Goal: Ask a question: Seek information or help from site administrators or community

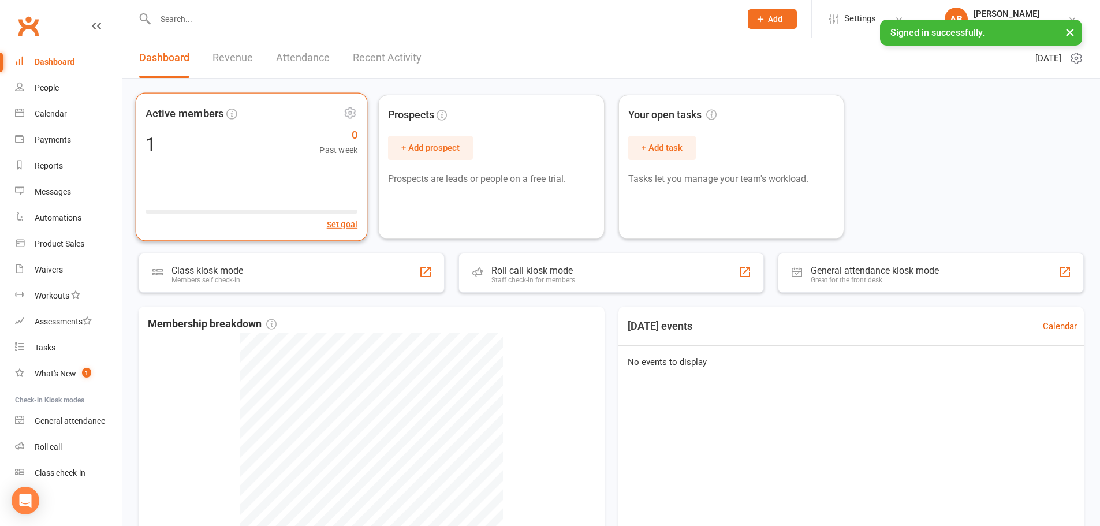
click at [199, 126] on div "Active members 1 0 Past week Set goal" at bounding box center [252, 167] width 232 height 148
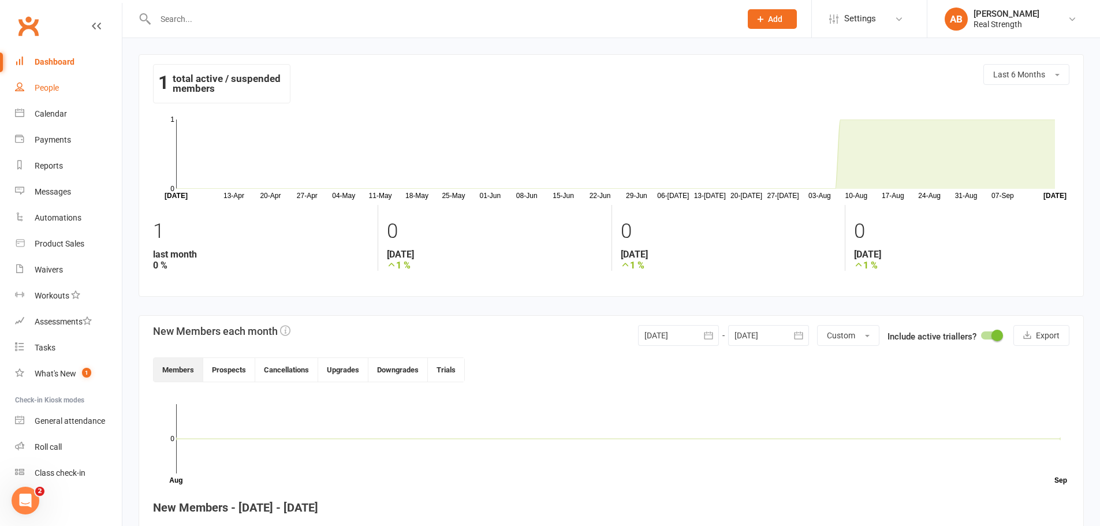
click at [58, 84] on div "People" at bounding box center [47, 87] width 24 height 9
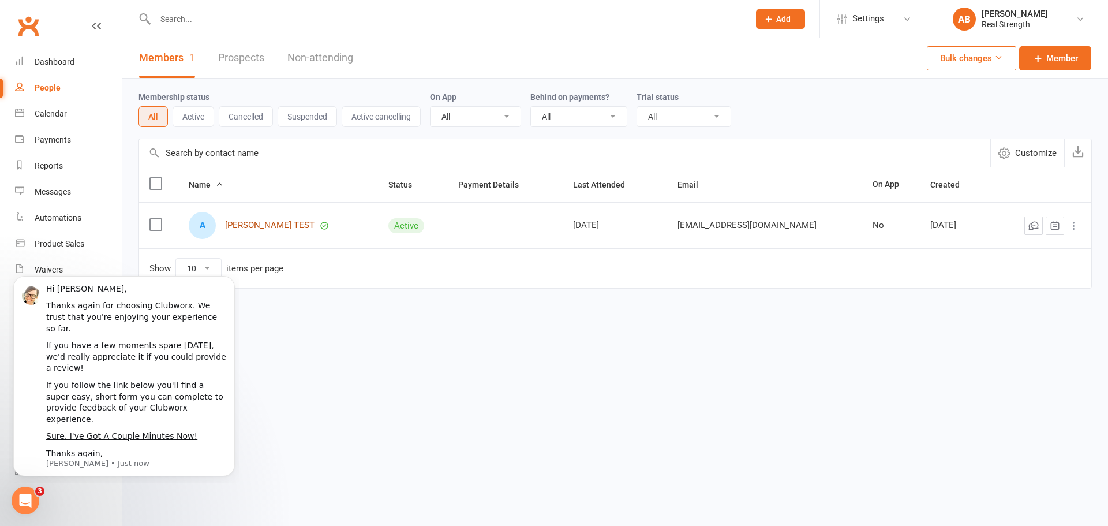
click at [256, 223] on link "[PERSON_NAME] TEST" at bounding box center [269, 226] width 89 height 10
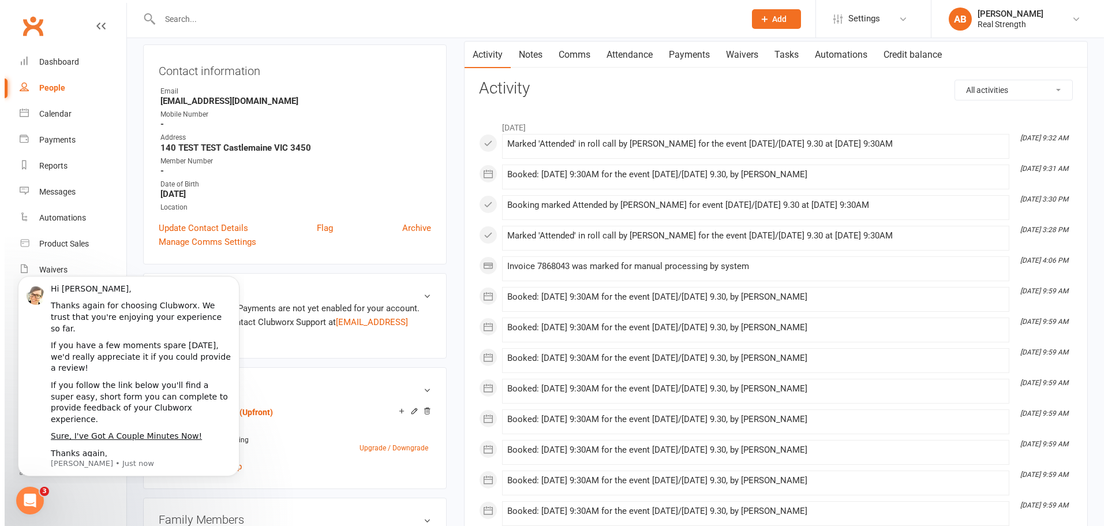
scroll to position [173, 0]
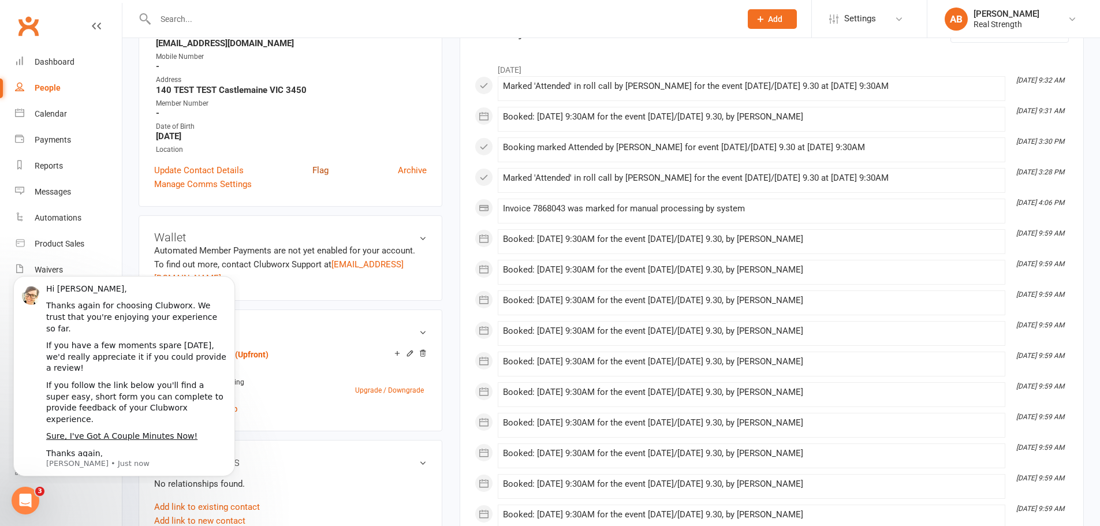
click at [318, 171] on link "Flag" at bounding box center [320, 170] width 16 height 14
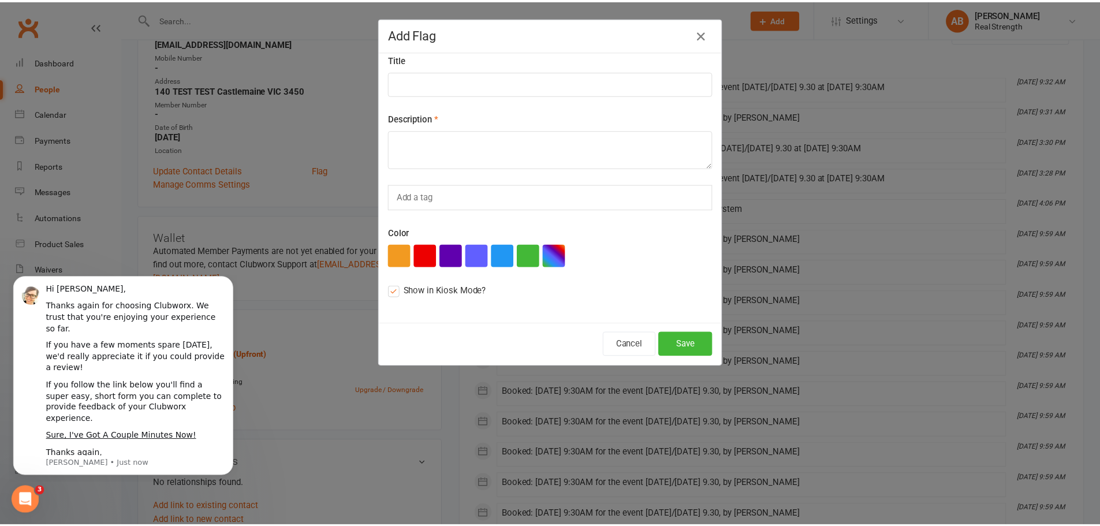
scroll to position [0, 0]
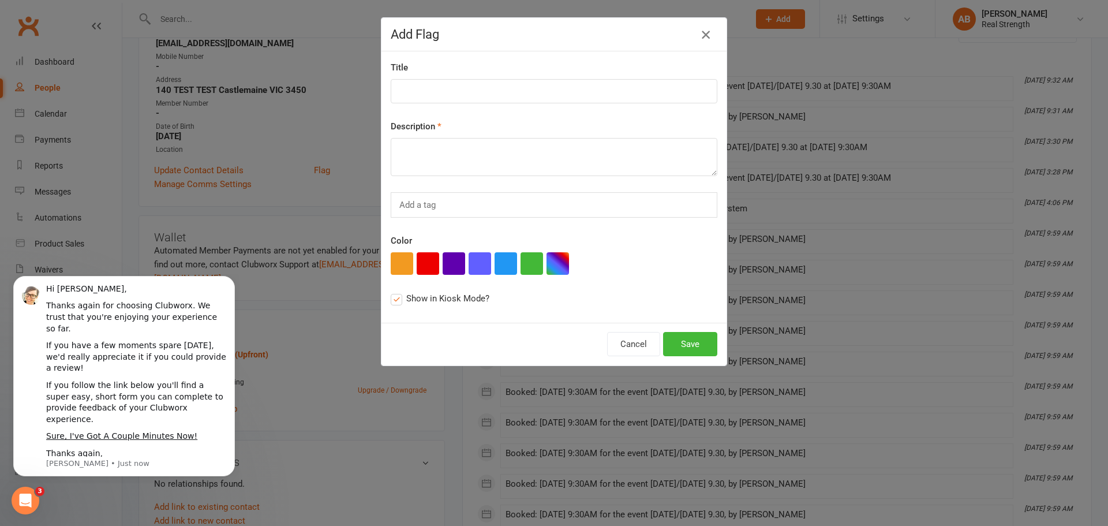
click at [704, 35] on icon "button" at bounding box center [706, 35] width 14 height 14
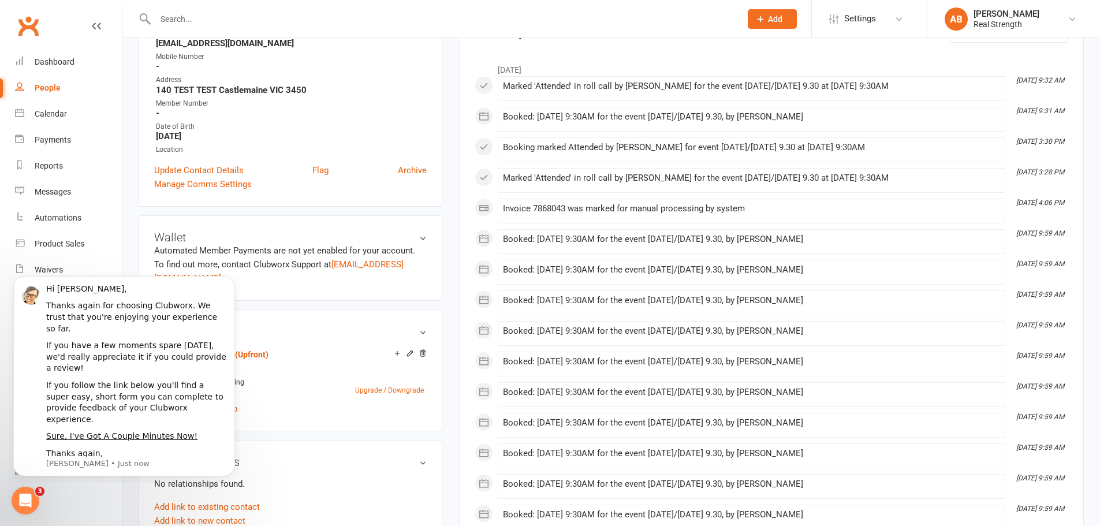
click at [274, 410] on div "Membership 12 Month Fixed Term (Upfront) [DATE] — Never Booked: 0 Attended: 0 U…" at bounding box center [291, 370] width 304 height 122
click at [233, 282] on icon "Dismiss notification" at bounding box center [232, 279] width 6 height 6
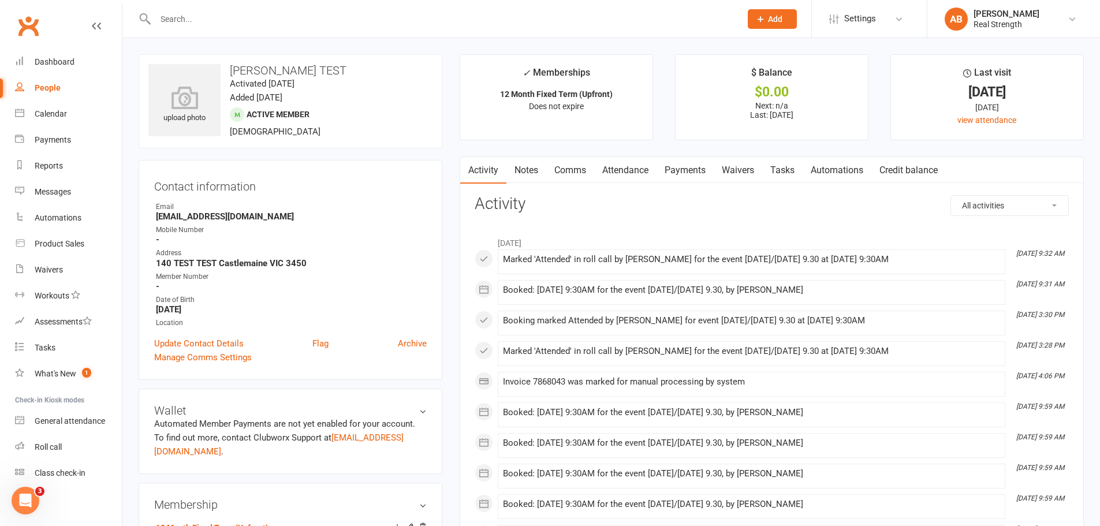
click at [530, 173] on link "Notes" at bounding box center [526, 170] width 40 height 27
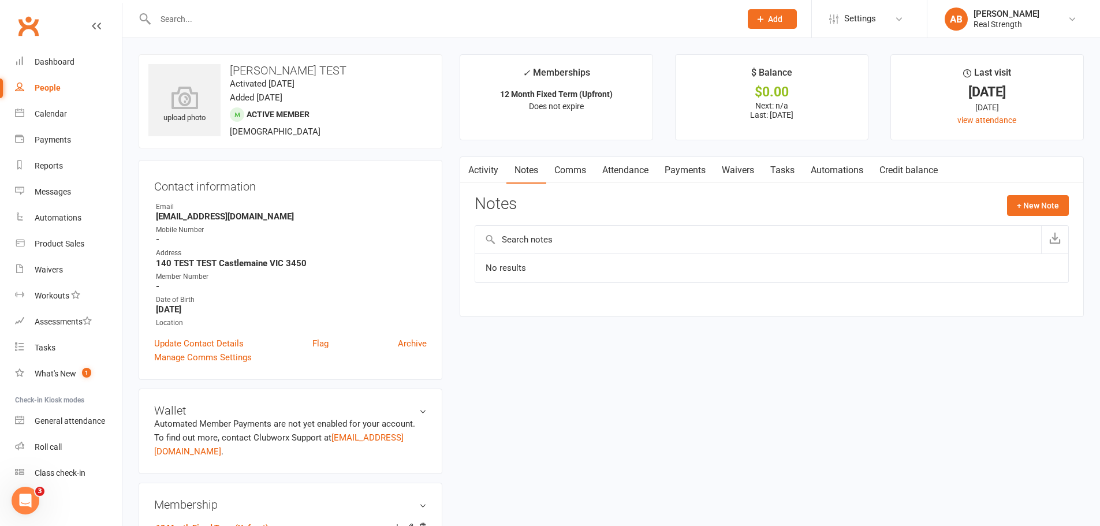
click at [568, 171] on link "Comms" at bounding box center [570, 170] width 48 height 27
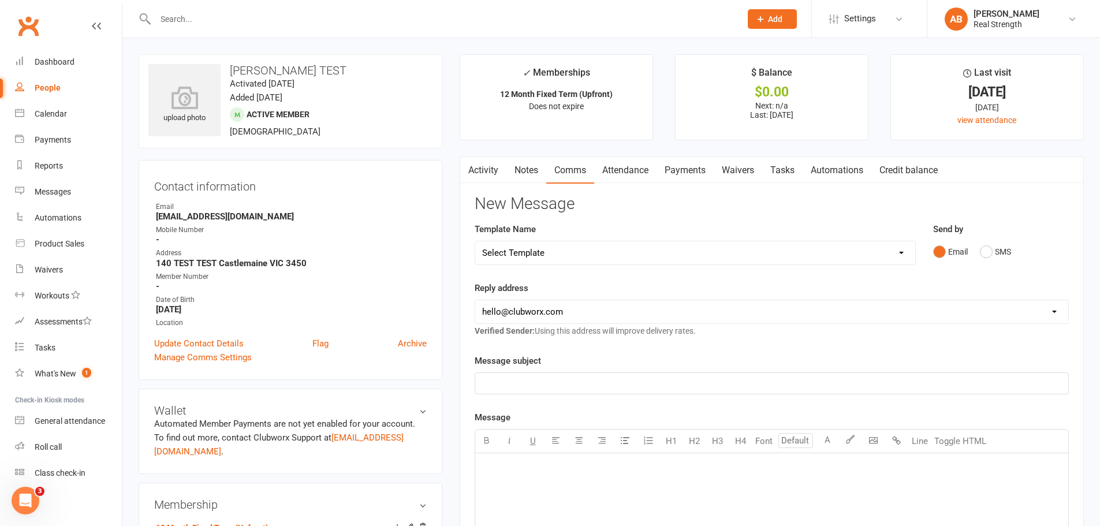
click at [620, 170] on link "Attendance" at bounding box center [625, 170] width 62 height 27
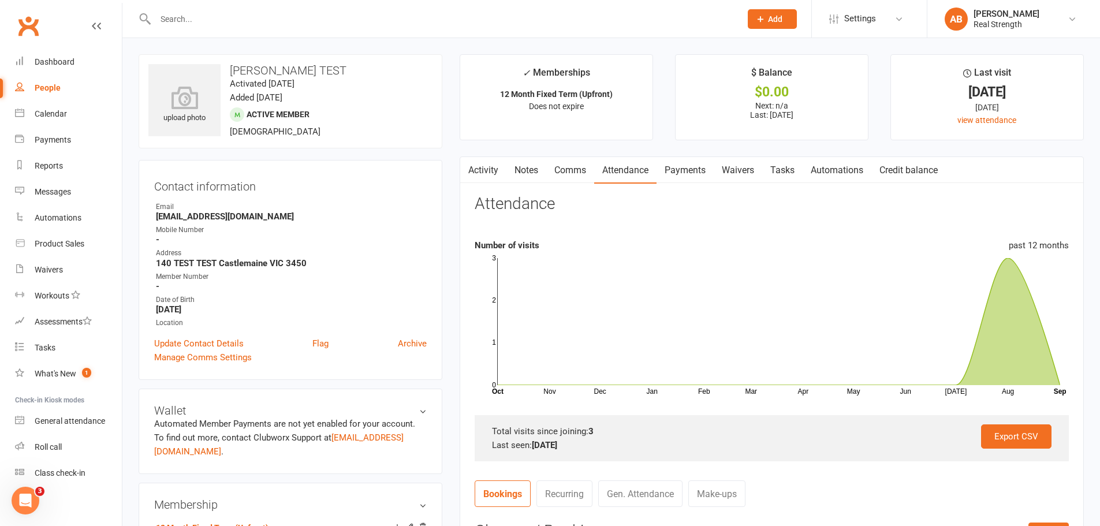
click at [681, 169] on link "Payments" at bounding box center [684, 170] width 57 height 27
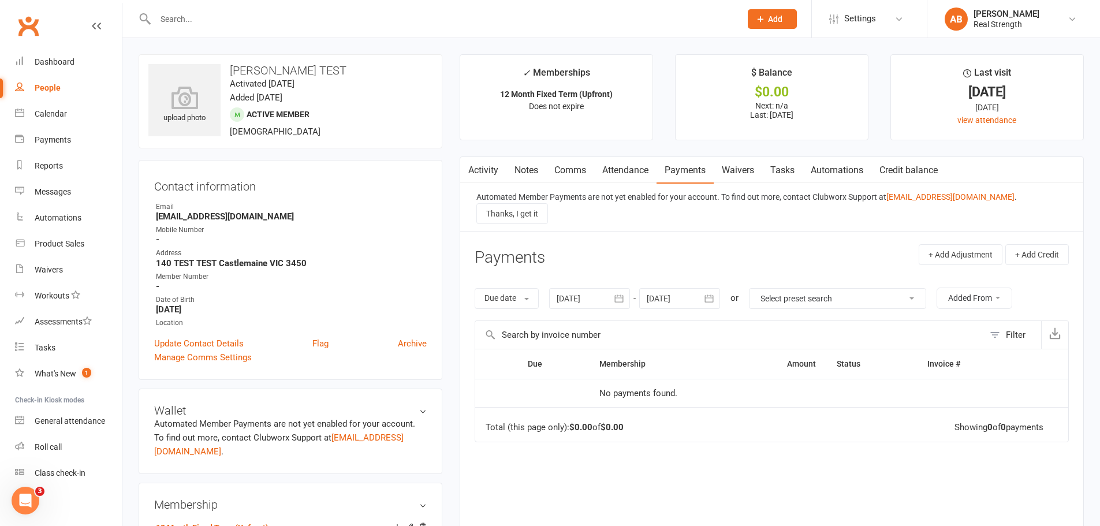
click at [740, 167] on link "Waivers" at bounding box center [737, 170] width 48 height 27
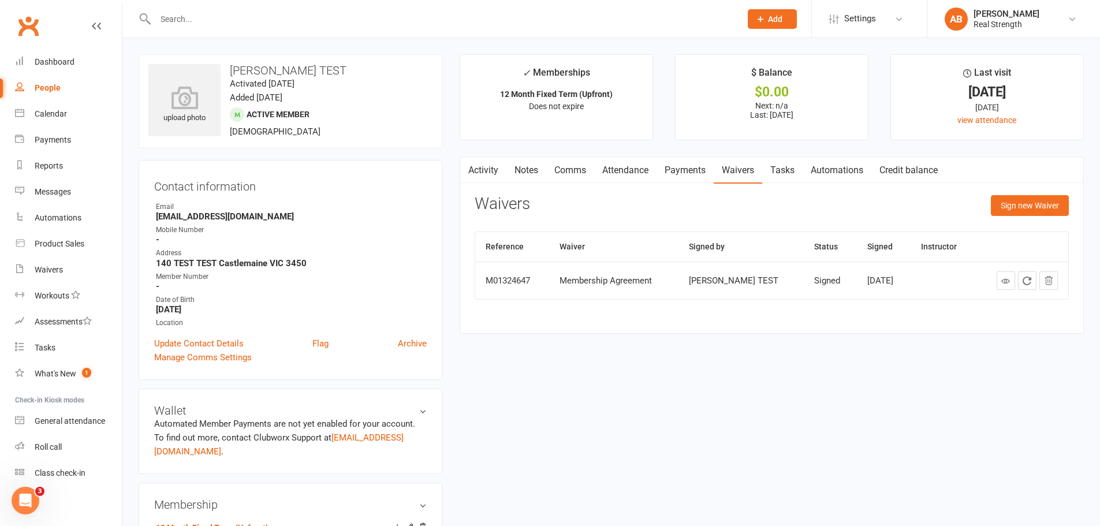
click at [795, 167] on link "Tasks" at bounding box center [782, 170] width 40 height 27
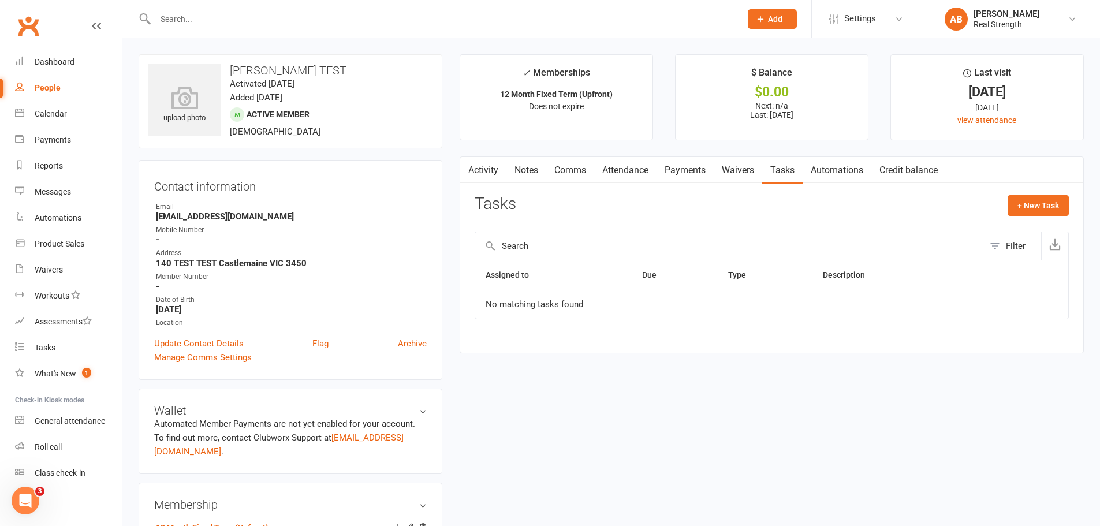
click at [842, 166] on link "Automations" at bounding box center [836, 170] width 69 height 27
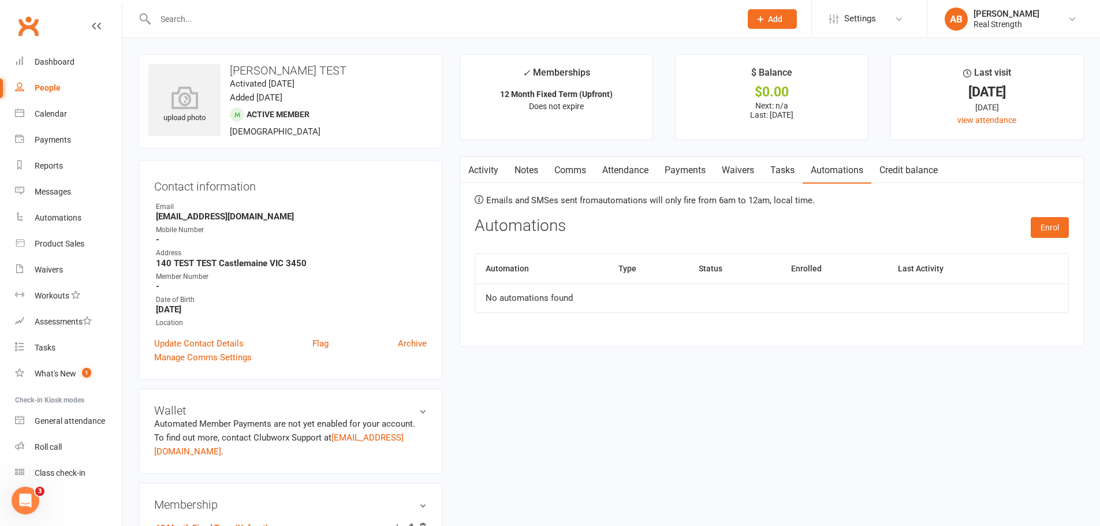
click at [911, 166] on link "Credit balance" at bounding box center [908, 170] width 74 height 27
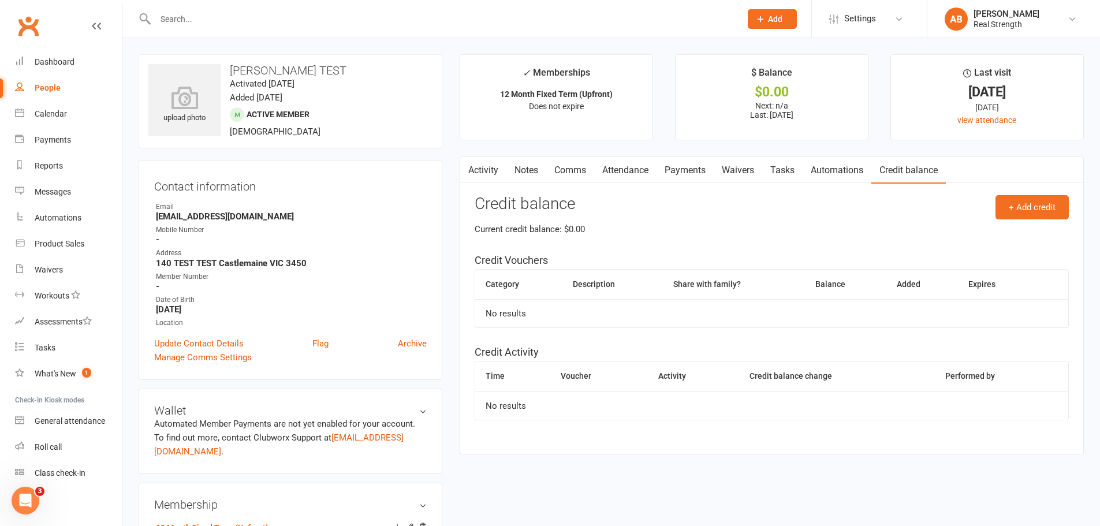
click at [496, 163] on link "Activity" at bounding box center [483, 170] width 46 height 27
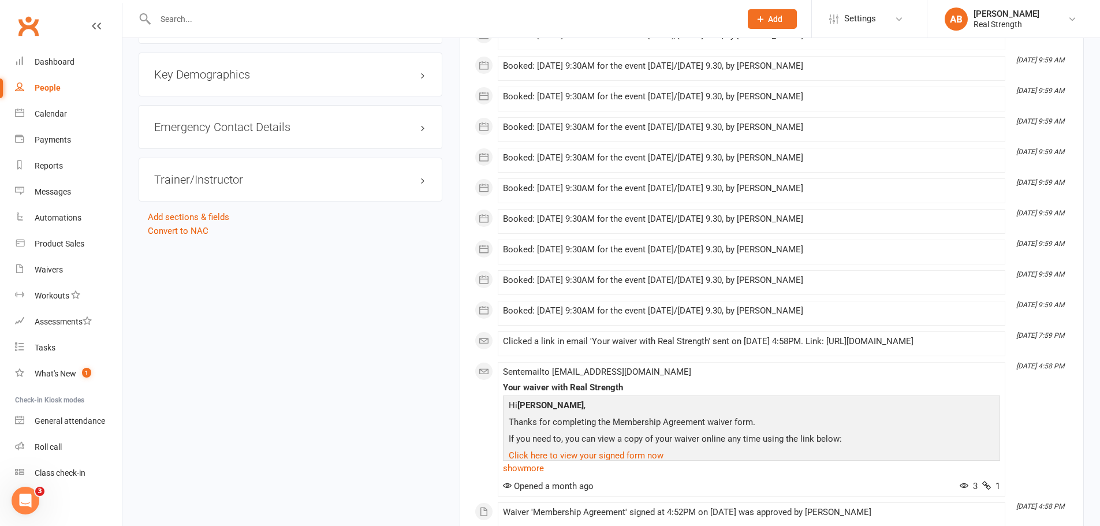
scroll to position [866, 0]
click at [26, 494] on icon "Open Intercom Messenger" at bounding box center [23, 499] width 19 height 19
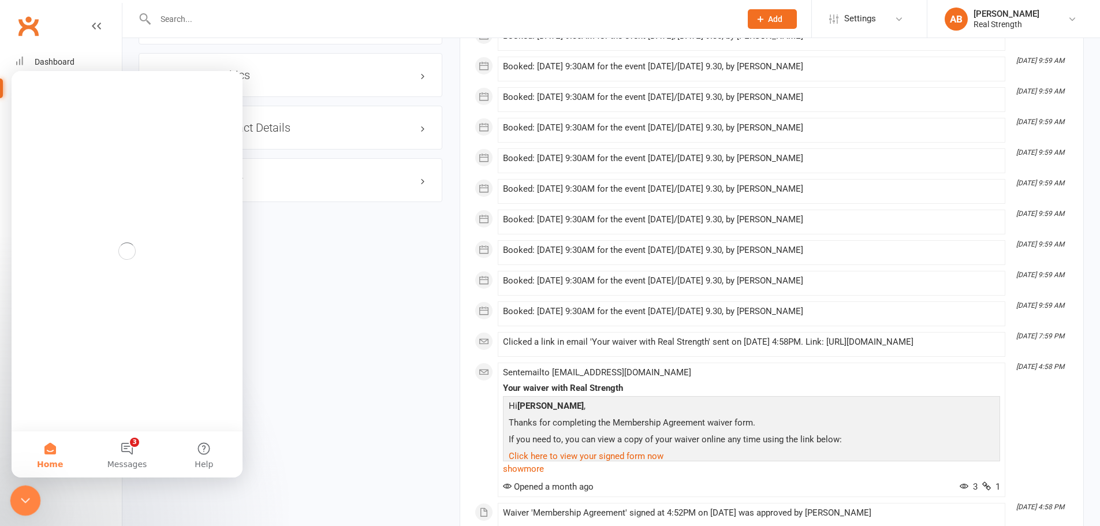
scroll to position [0, 0]
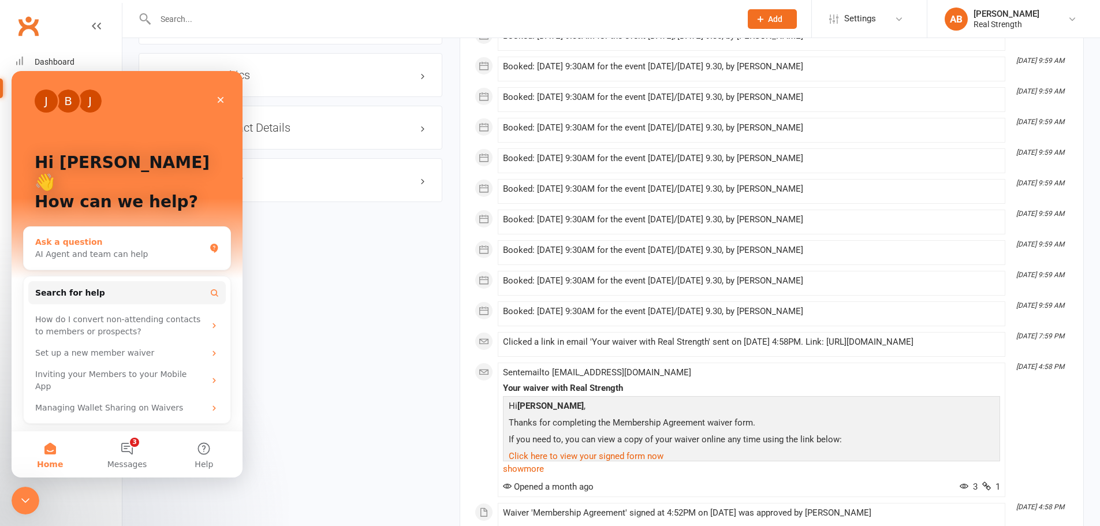
click at [100, 248] on div "AI Agent and team can help" at bounding box center [120, 254] width 170 height 12
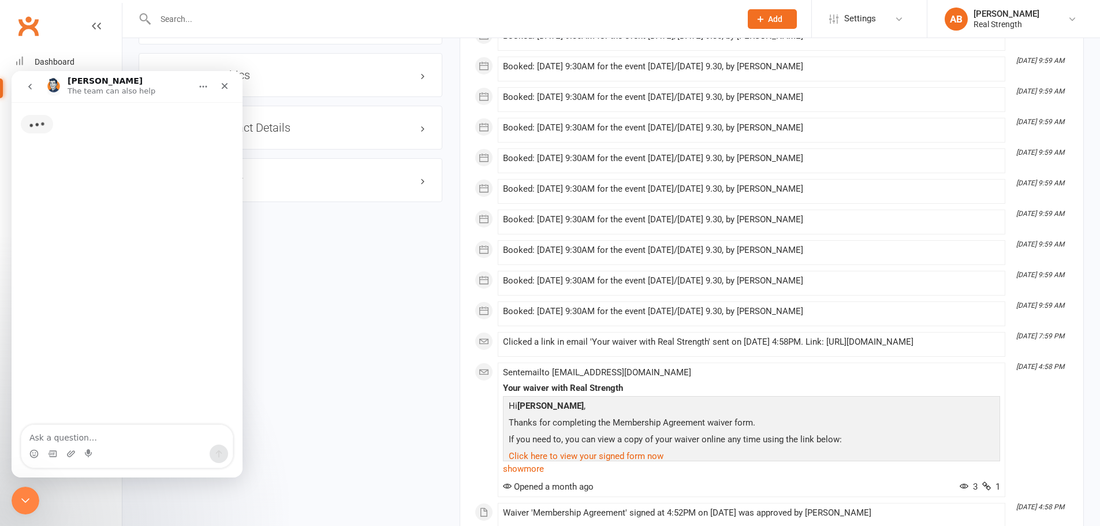
click at [76, 429] on textarea "Ask a question…" at bounding box center [126, 435] width 211 height 20
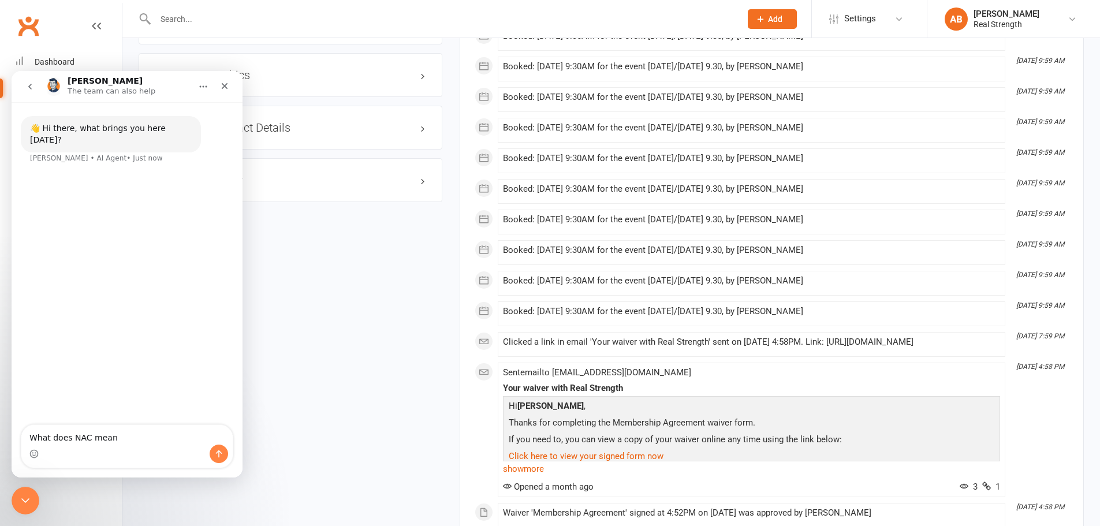
type textarea "What does NAC mean?"
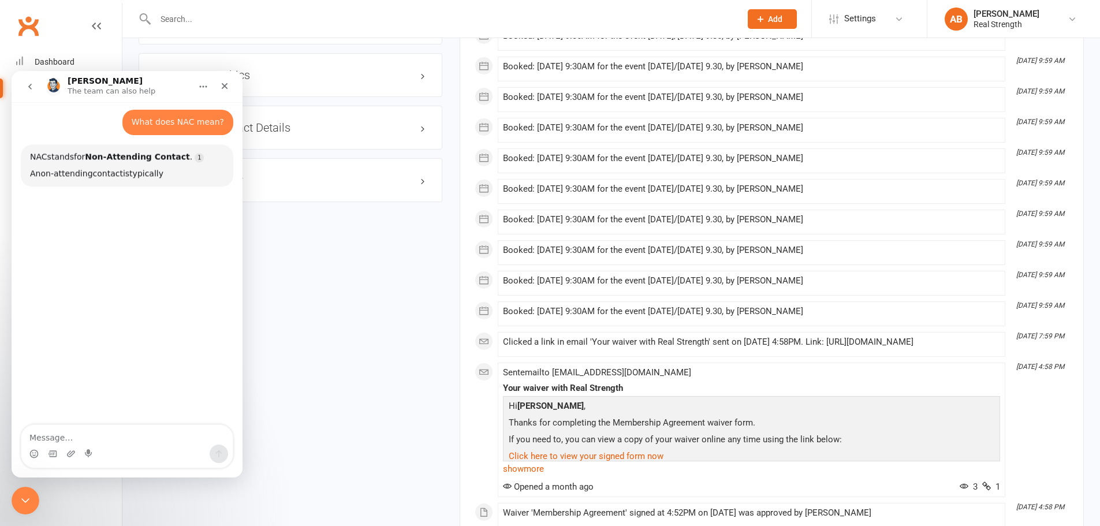
scroll to position [51, 0]
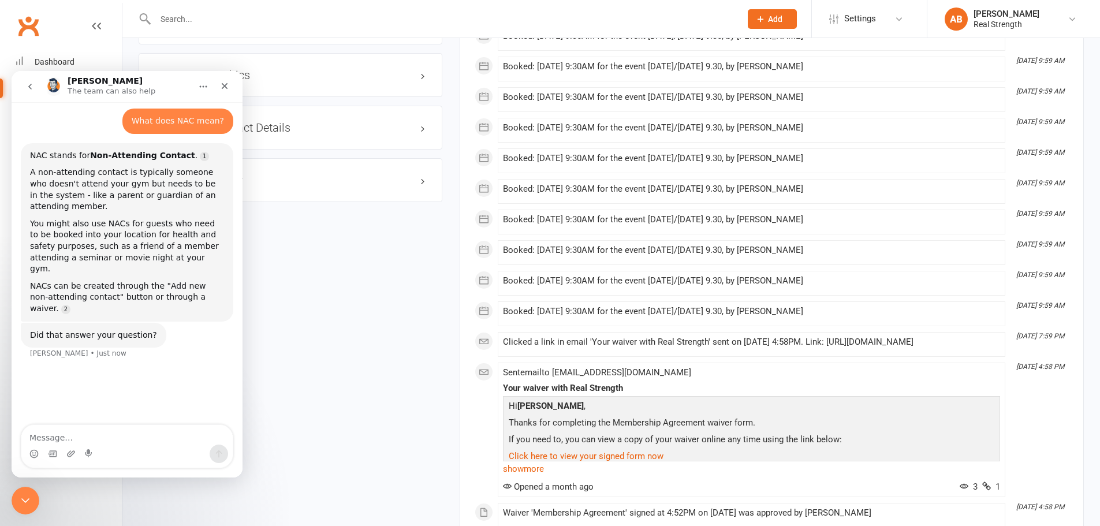
click at [126, 432] on textarea "Message…" at bounding box center [126, 435] width 211 height 20
type textarea "yes"
click at [222, 82] on icon "Close" at bounding box center [224, 85] width 9 height 9
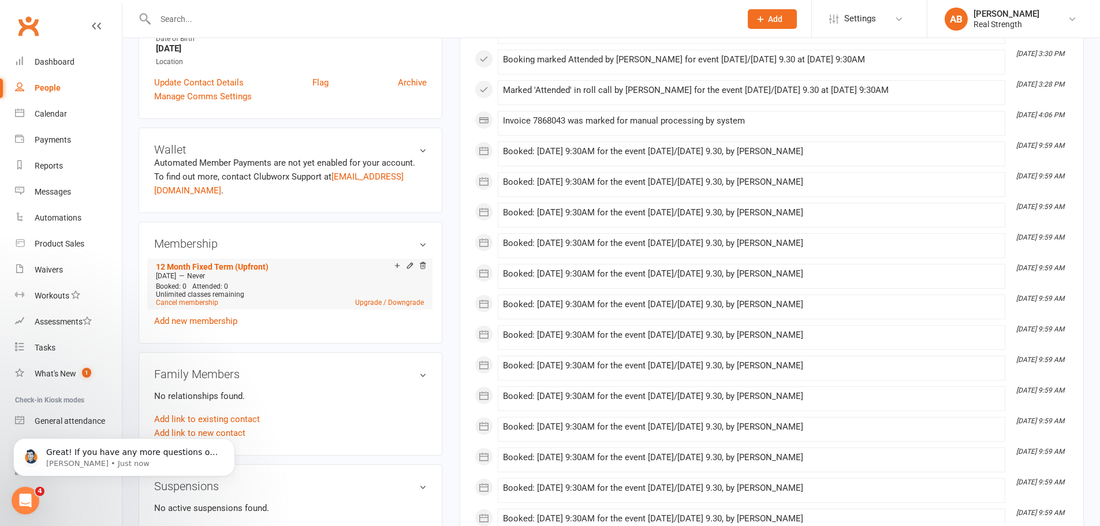
scroll to position [289, 0]
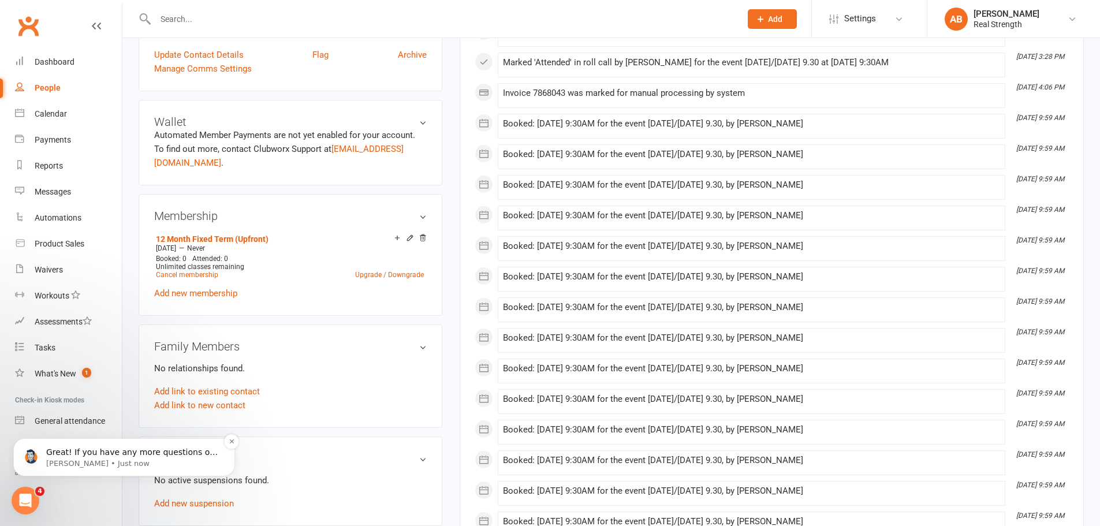
click at [87, 455] on p "Great! If you have any more questions or need further assistance, feel free to …" at bounding box center [133, 453] width 174 height 12
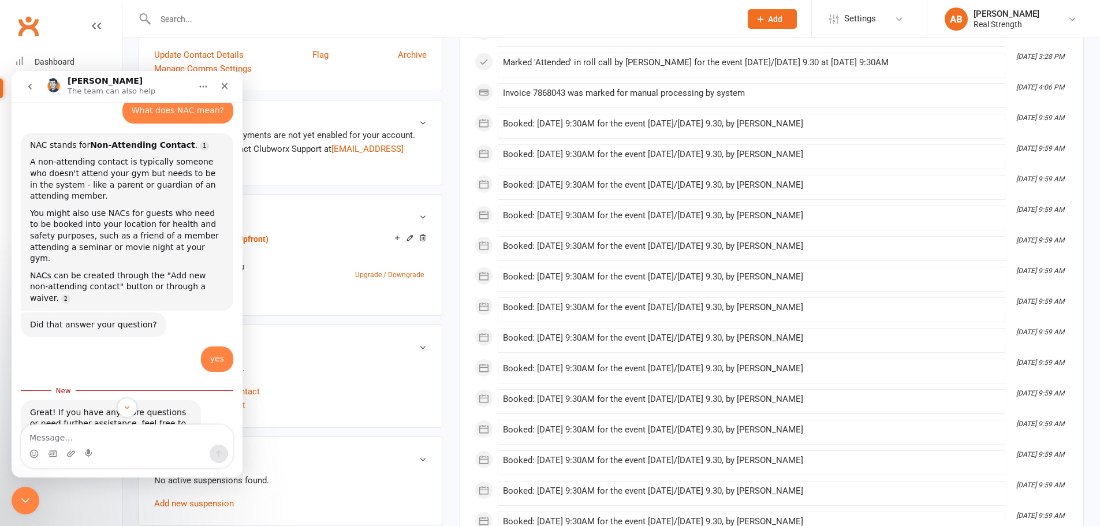
scroll to position [65, 0]
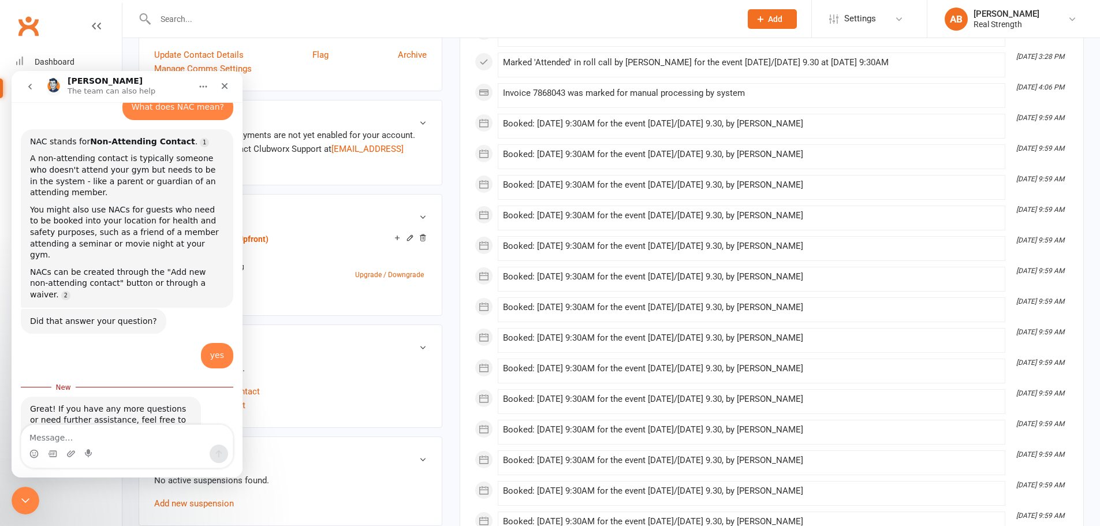
click at [76, 434] on textarea "Message…" at bounding box center [126, 435] width 211 height 20
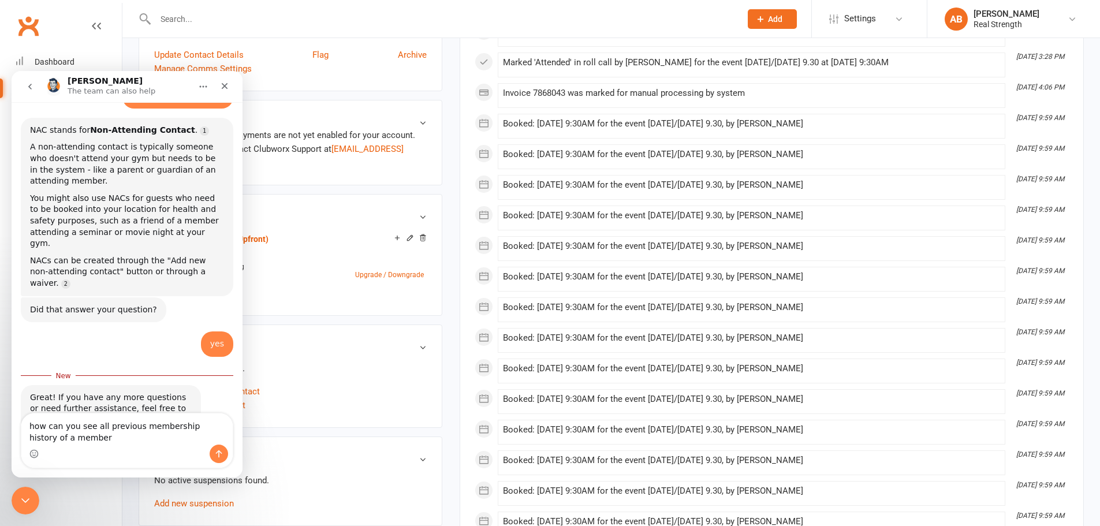
type textarea "how can you see all previous membership history of a member?"
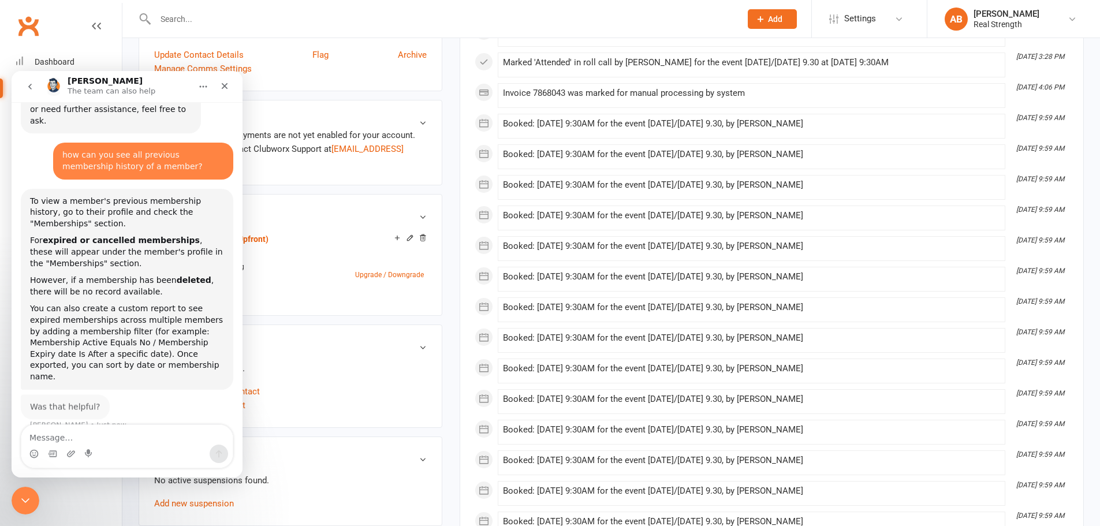
scroll to position [0, 0]
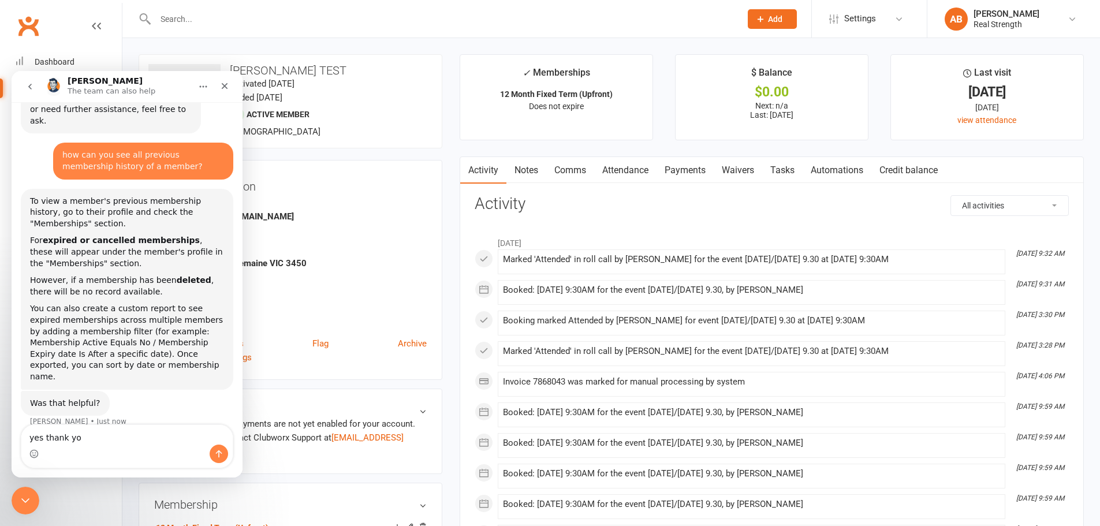
type textarea "yes thank you"
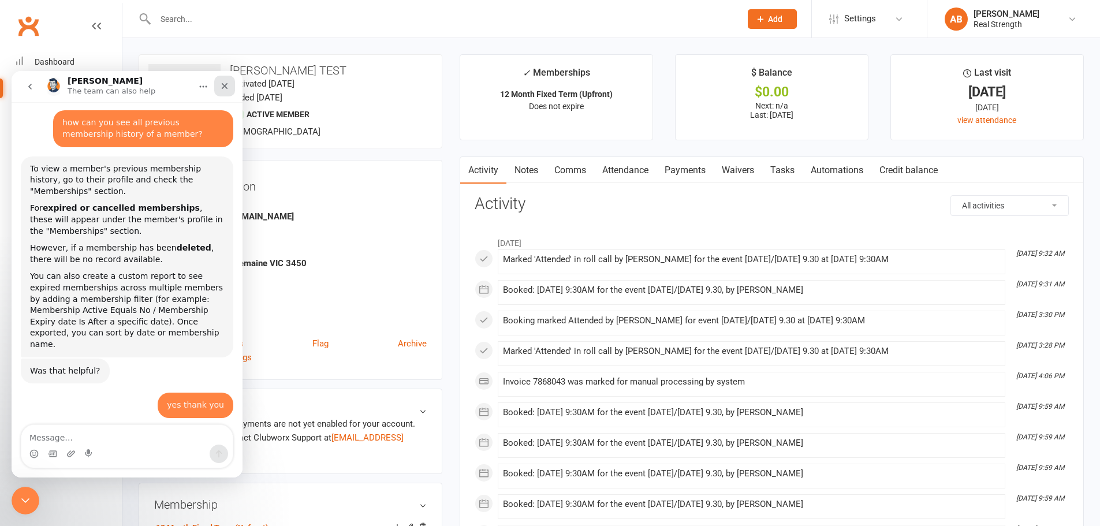
scroll to position [409, 0]
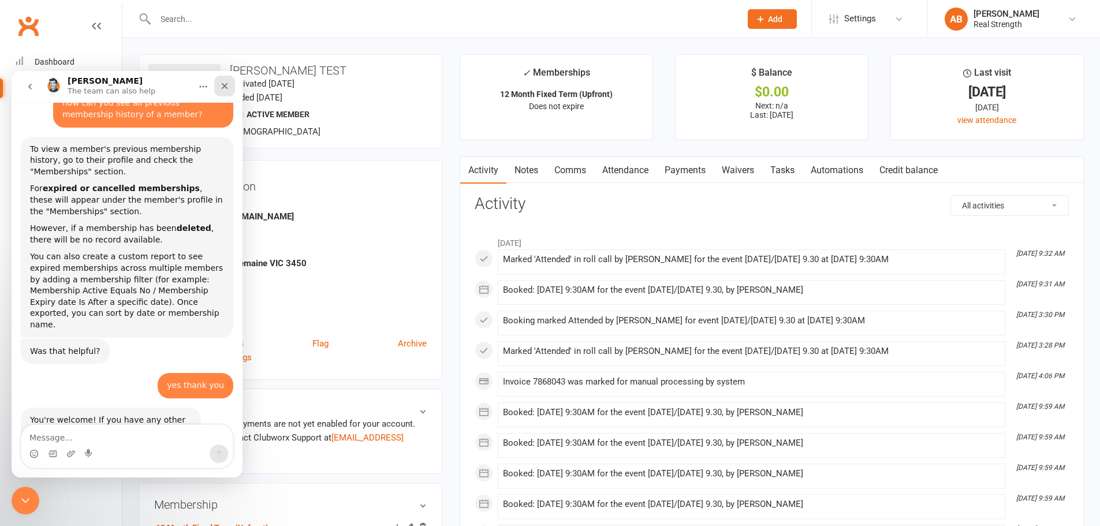
click at [226, 84] on icon "Close" at bounding box center [225, 86] width 6 height 6
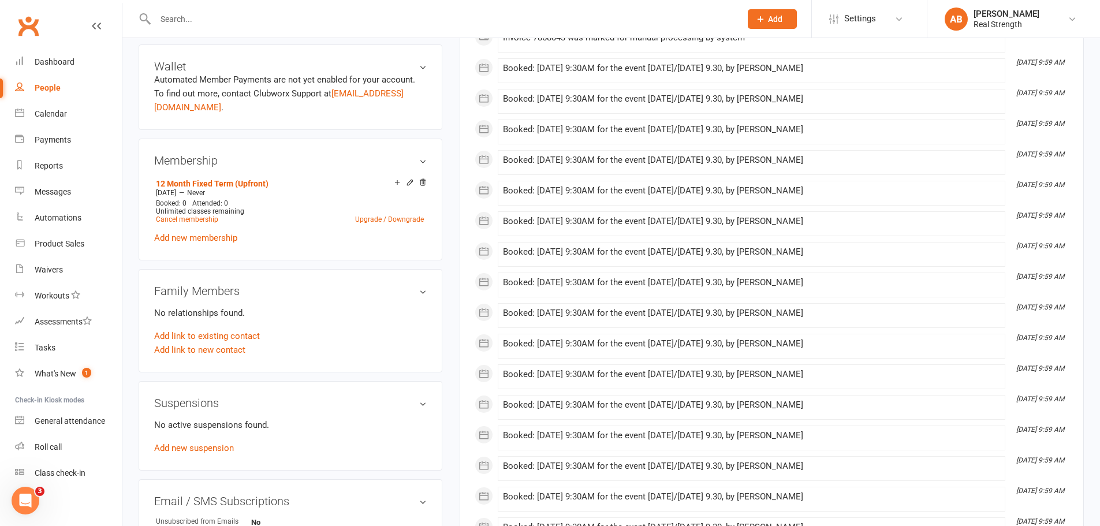
scroll to position [346, 0]
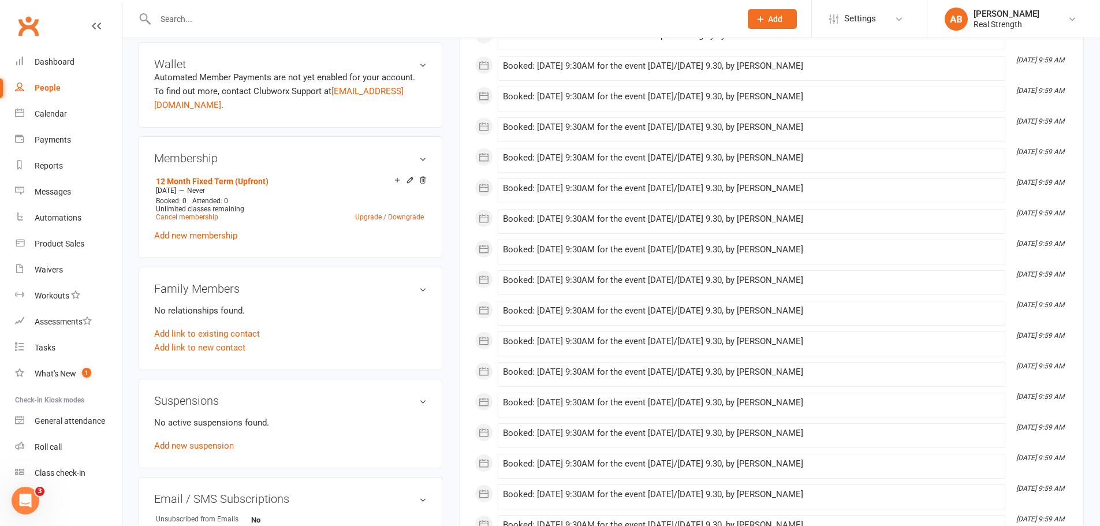
click at [421, 152] on h3 "Membership" at bounding box center [290, 158] width 272 height 13
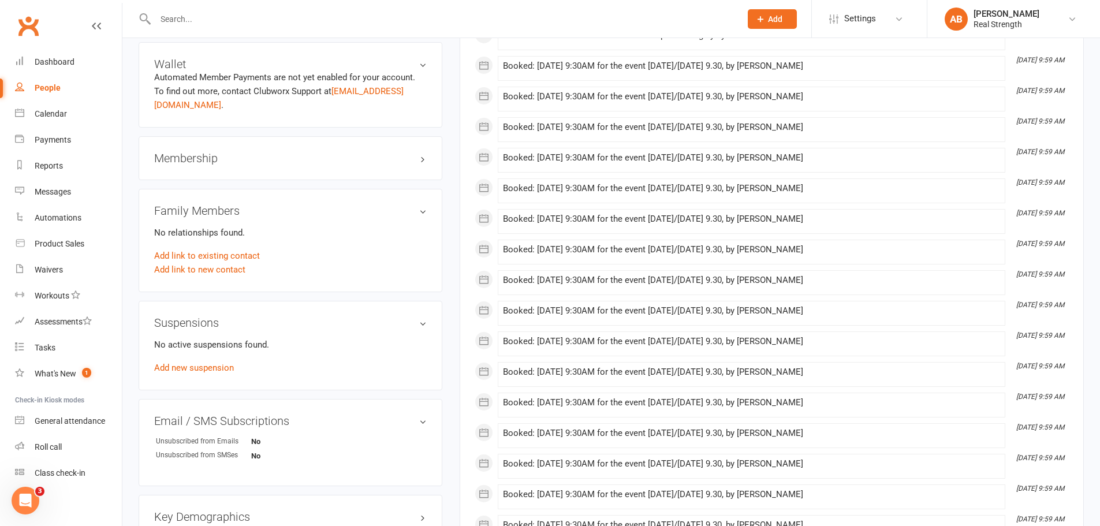
click at [421, 152] on h3 "Membership" at bounding box center [290, 158] width 272 height 13
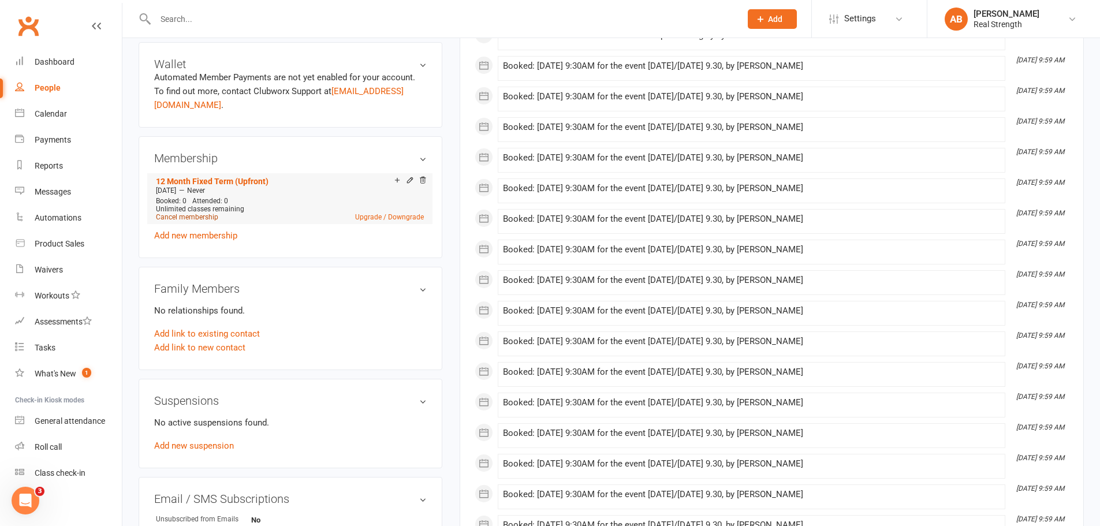
click at [190, 213] on link "Cancel membership" at bounding box center [187, 217] width 62 height 8
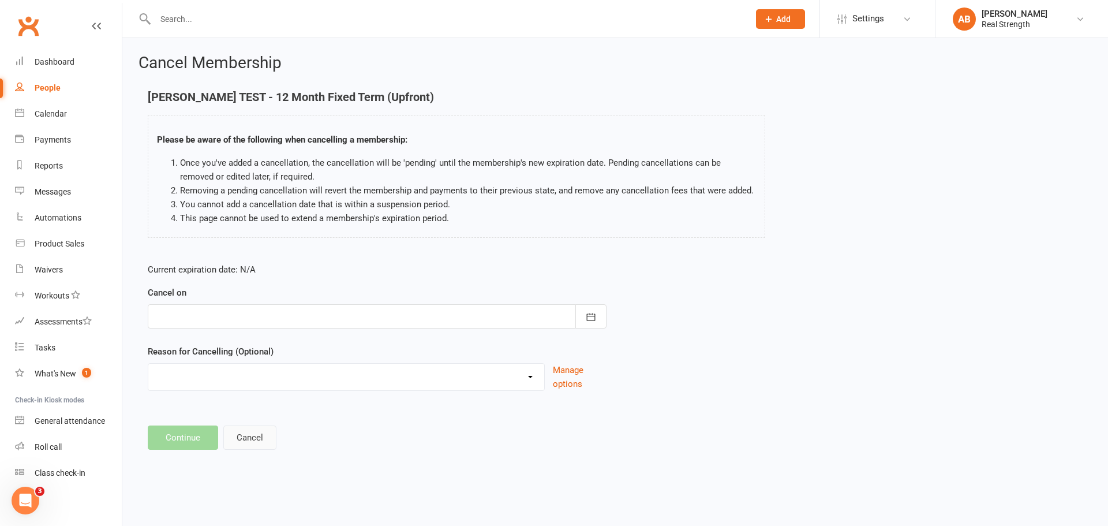
click at [257, 440] on button "Cancel" at bounding box center [249, 437] width 53 height 24
